Goal: Information Seeking & Learning: Learn about a topic

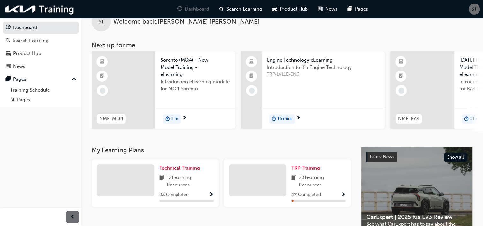
scroll to position [19, 0]
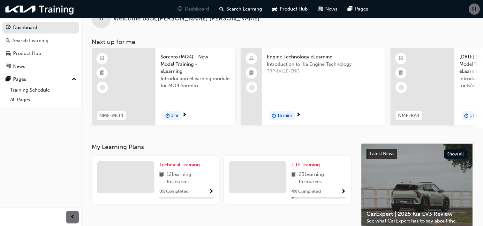
click at [343, 193] on span "Show Progress" at bounding box center [343, 192] width 5 height 6
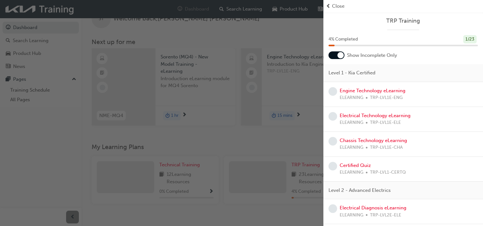
click at [342, 55] on div at bounding box center [341, 55] width 6 height 6
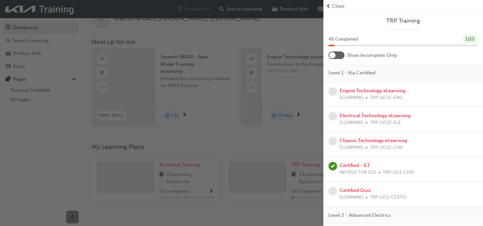
scroll to position [7, 0]
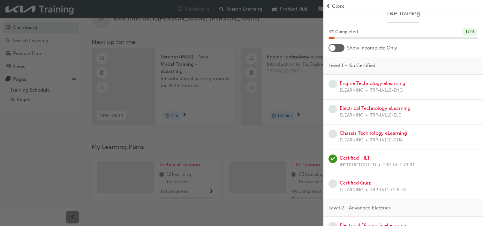
click at [373, 188] on span "TRP-LVL1-CERTQ" at bounding box center [388, 190] width 36 height 7
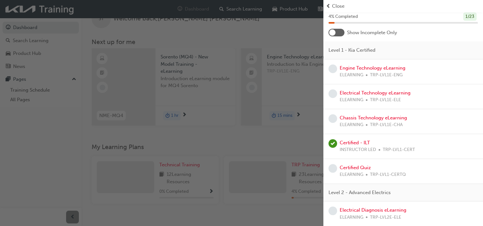
scroll to position [23, 0]
click at [207, 144] on div "button" at bounding box center [162, 113] width 324 height 226
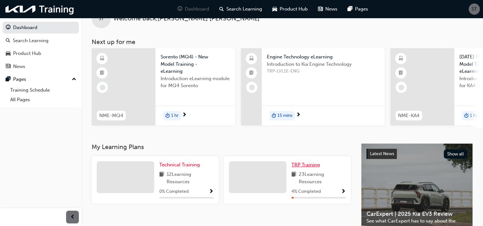
click at [302, 166] on span "TRP Training" at bounding box center [306, 165] width 28 height 6
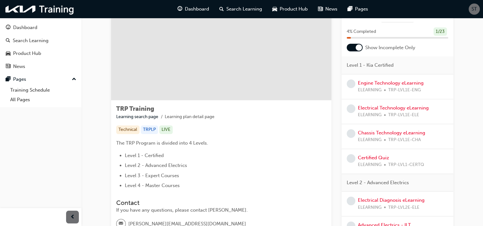
scroll to position [26, 0]
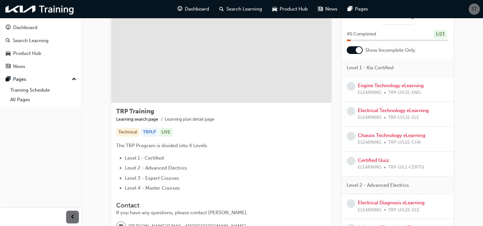
click at [360, 49] on div at bounding box center [359, 50] width 6 height 6
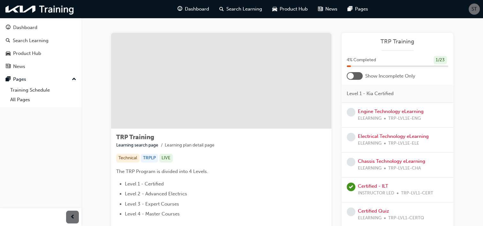
scroll to position [0, 0]
click at [377, 111] on link "Engine Technology eLearning" at bounding box center [391, 112] width 66 height 6
click at [383, 137] on link "Electrical Technology eLearning" at bounding box center [393, 137] width 71 height 6
click at [372, 161] on link "Chassis Technology eLearning" at bounding box center [391, 162] width 67 height 6
click at [370, 184] on link "Certified Quiz" at bounding box center [373, 187] width 31 height 6
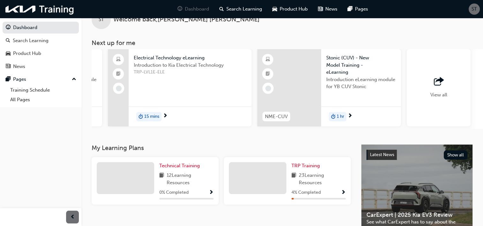
scroll to position [0, 433]
click at [439, 86] on span "outbound-icon" at bounding box center [439, 81] width 10 height 9
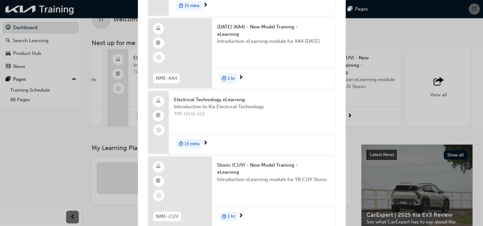
scroll to position [149, 0]
click at [244, 125] on div "Introduction to Kia Electrical Technology TRP-LVL1E-ELE" at bounding box center [252, 116] width 156 height 26
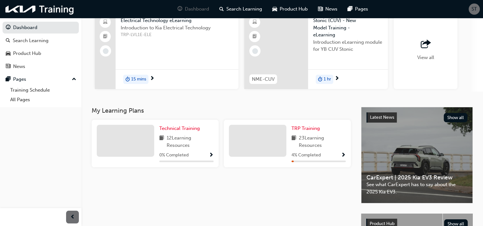
scroll to position [56, 0]
click at [343, 156] on span "Show Progress" at bounding box center [343, 155] width 5 height 6
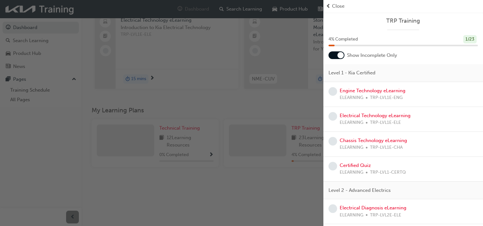
click at [343, 58] on div at bounding box center [337, 55] width 16 height 8
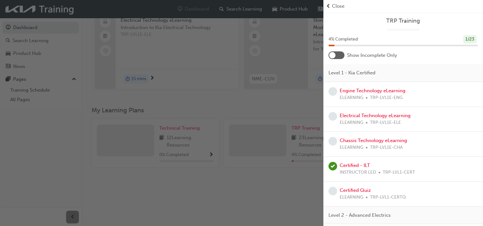
click at [343, 58] on div at bounding box center [337, 55] width 16 height 8
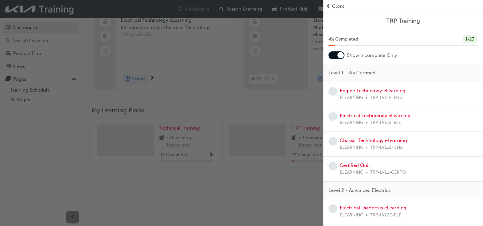
click at [343, 58] on div at bounding box center [337, 55] width 16 height 8
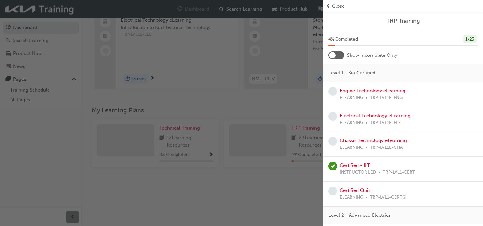
click at [343, 58] on div at bounding box center [337, 55] width 16 height 8
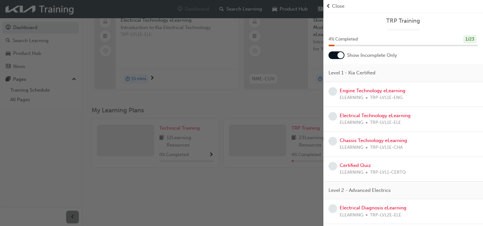
click at [343, 58] on div at bounding box center [337, 55] width 16 height 8
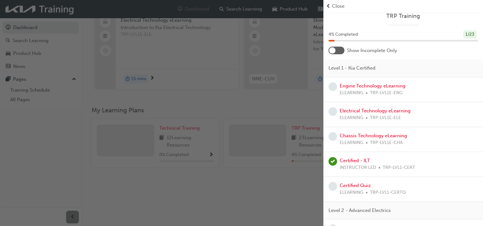
scroll to position [0, 0]
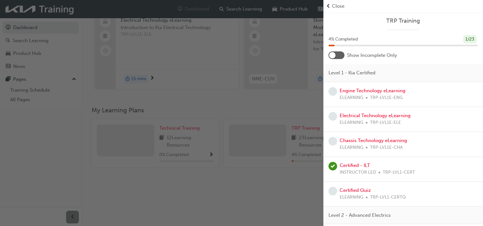
click at [195, 197] on div "button" at bounding box center [162, 113] width 324 height 226
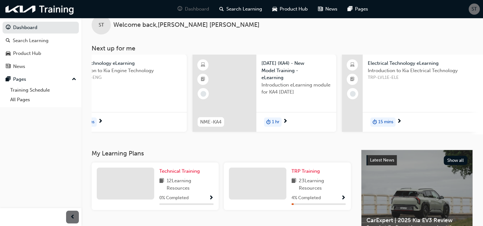
scroll to position [0, 445]
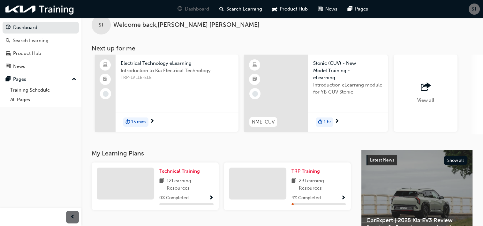
click at [474, 9] on span "ST" at bounding box center [474, 8] width 5 height 7
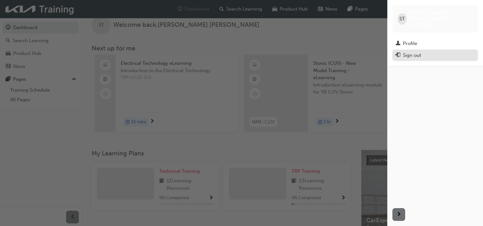
click at [409, 54] on button "Sign out" at bounding box center [436, 56] width 86 height 12
